Goal: Find contact information: Find contact information

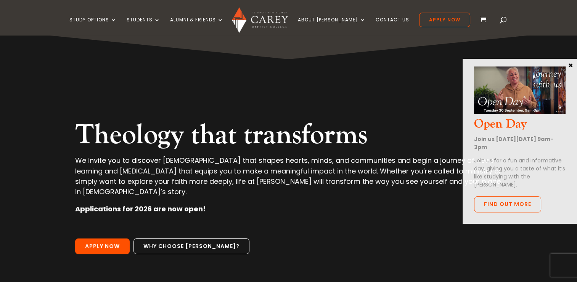
click at [571, 64] on button "×" at bounding box center [571, 64] width 8 height 7
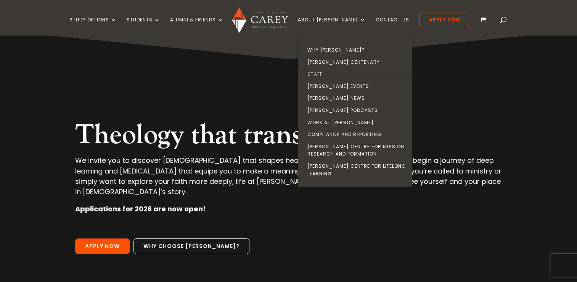
click at [331, 76] on link "Staff" at bounding box center [357, 74] width 114 height 12
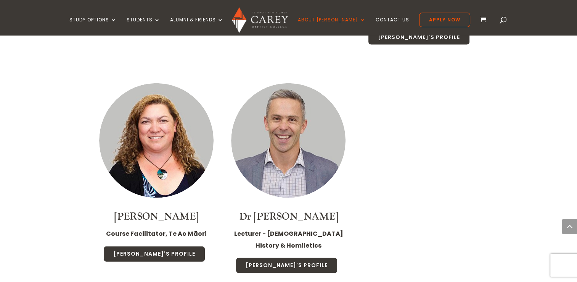
scroll to position [1755, 0]
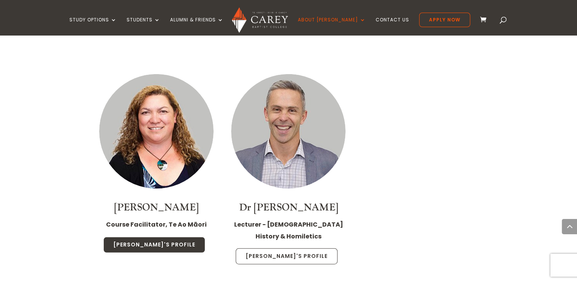
click at [291, 248] on link "[PERSON_NAME]'s Profile" at bounding box center [287, 256] width 102 height 16
